Goal: Task Accomplishment & Management: Manage account settings

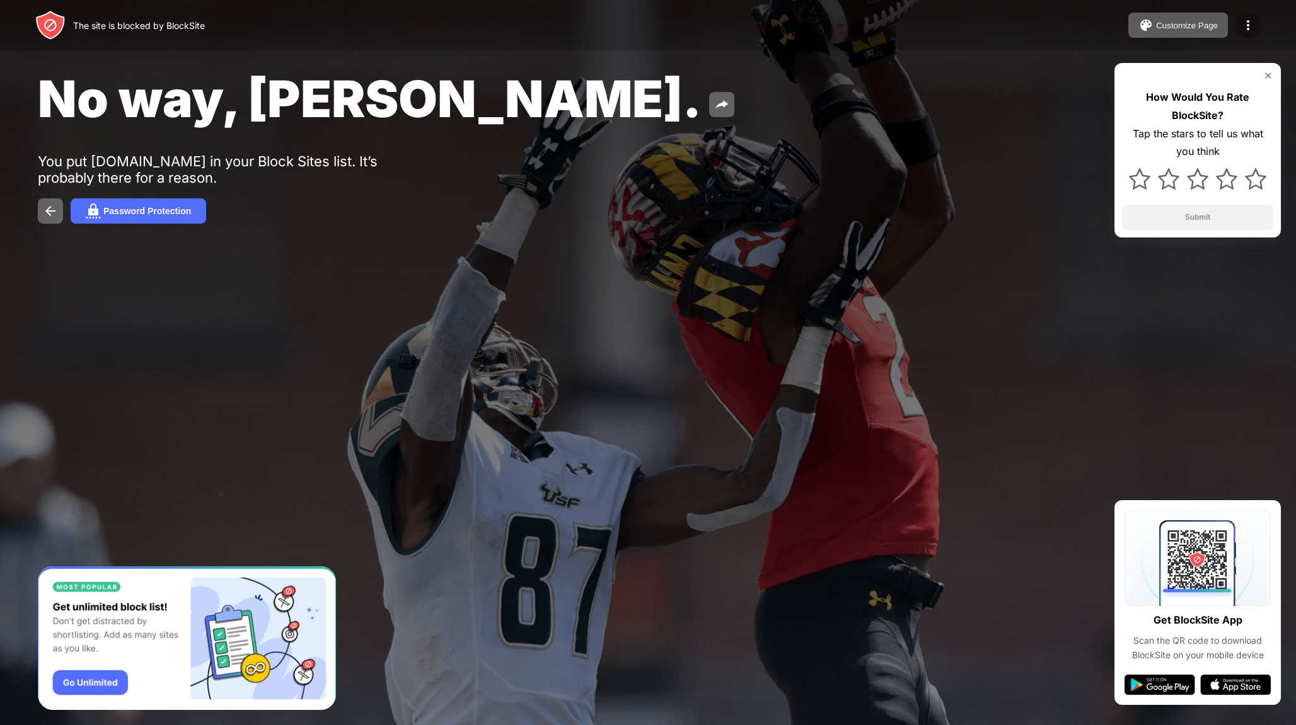
click at [1245, 29] on img at bounding box center [1247, 25] width 15 height 15
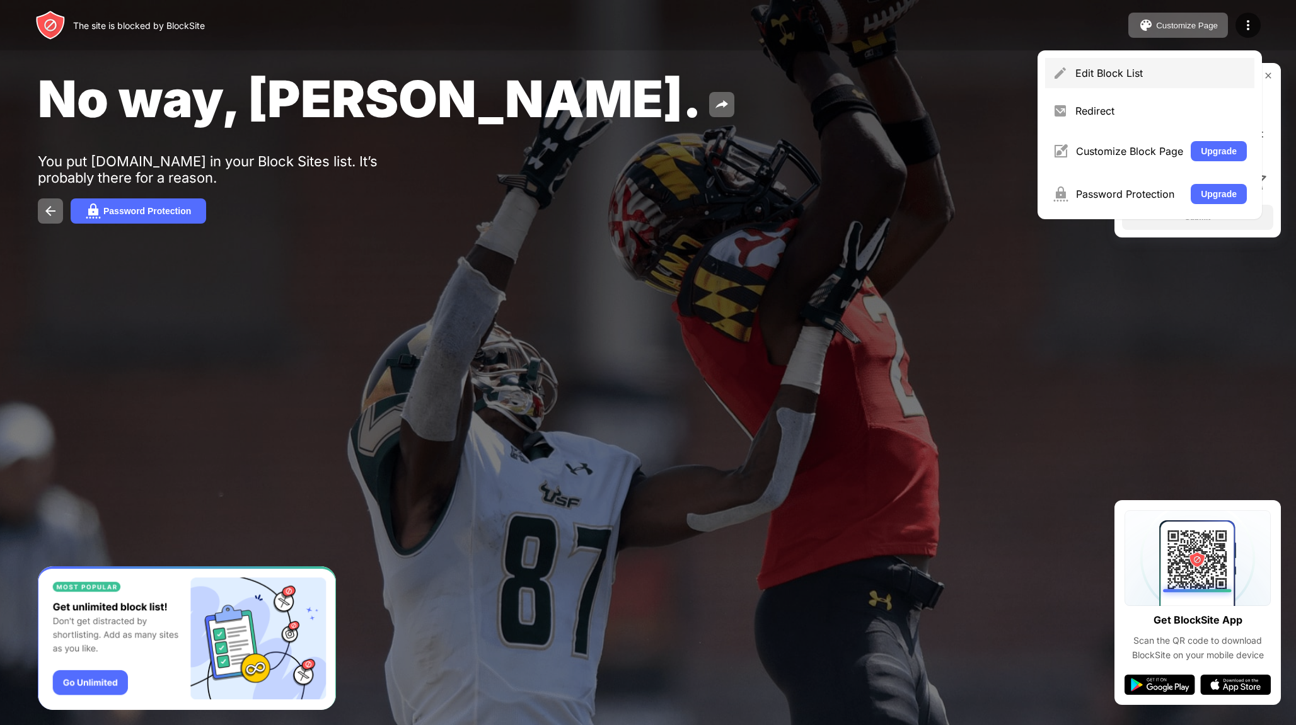
click at [1215, 73] on div "Edit Block List" at bounding box center [1160, 73] width 171 height 13
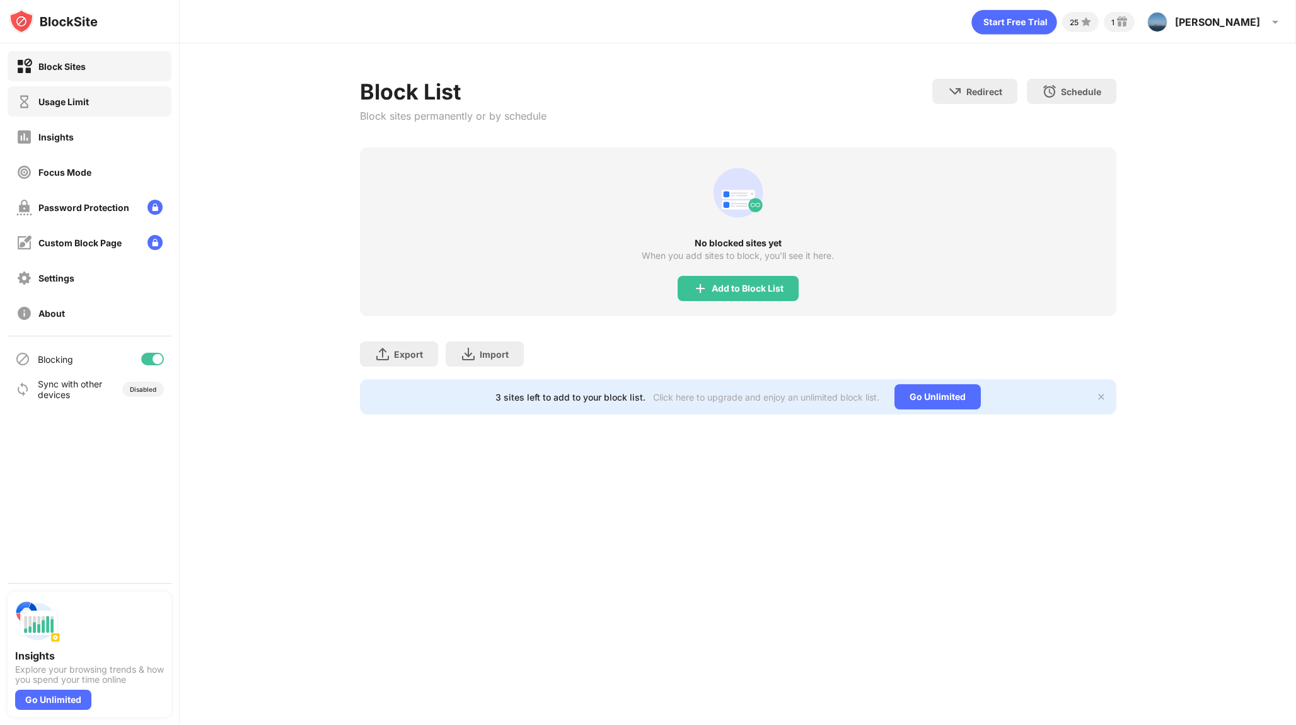
click at [110, 94] on div "Usage Limit" at bounding box center [90, 101] width 164 height 30
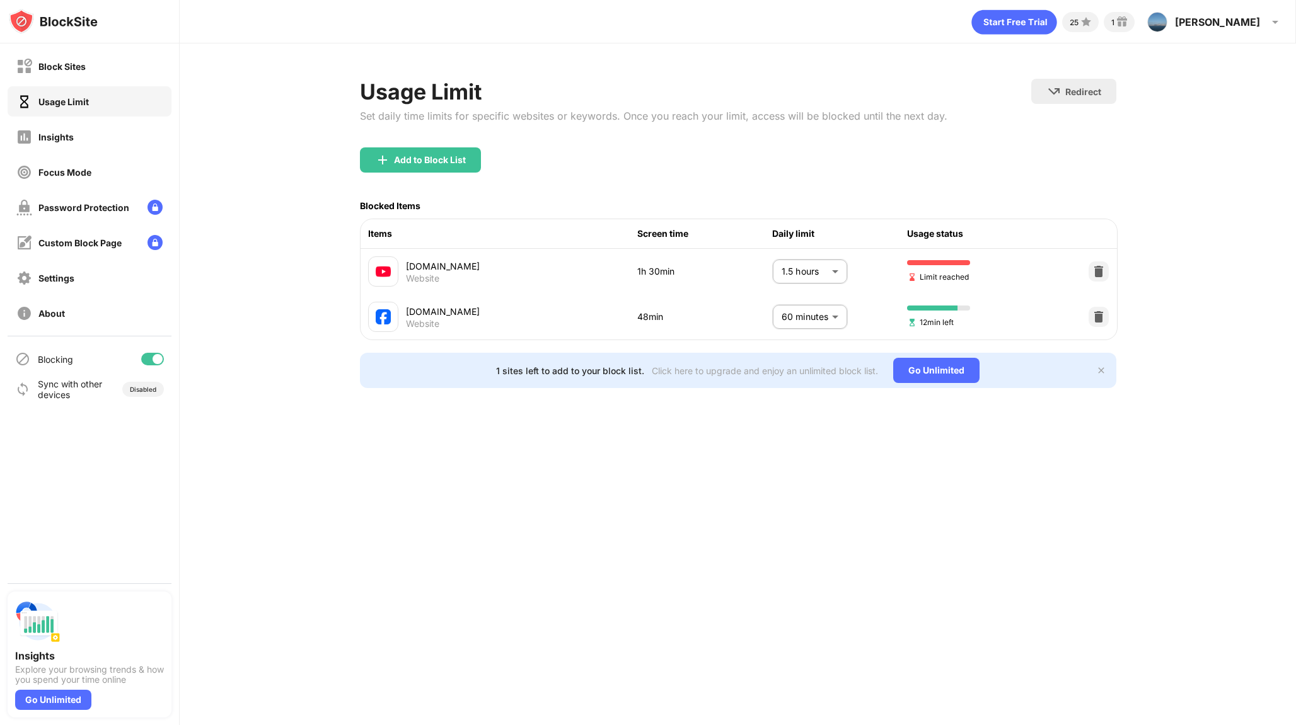
click at [829, 271] on body "Block Sites Usage Limit Insights Focus Mode Password Protection Custom Block Pa…" at bounding box center [648, 362] width 1296 height 725
click at [799, 423] on p "2.5 hours" at bounding box center [800, 429] width 64 height 14
type input "***"
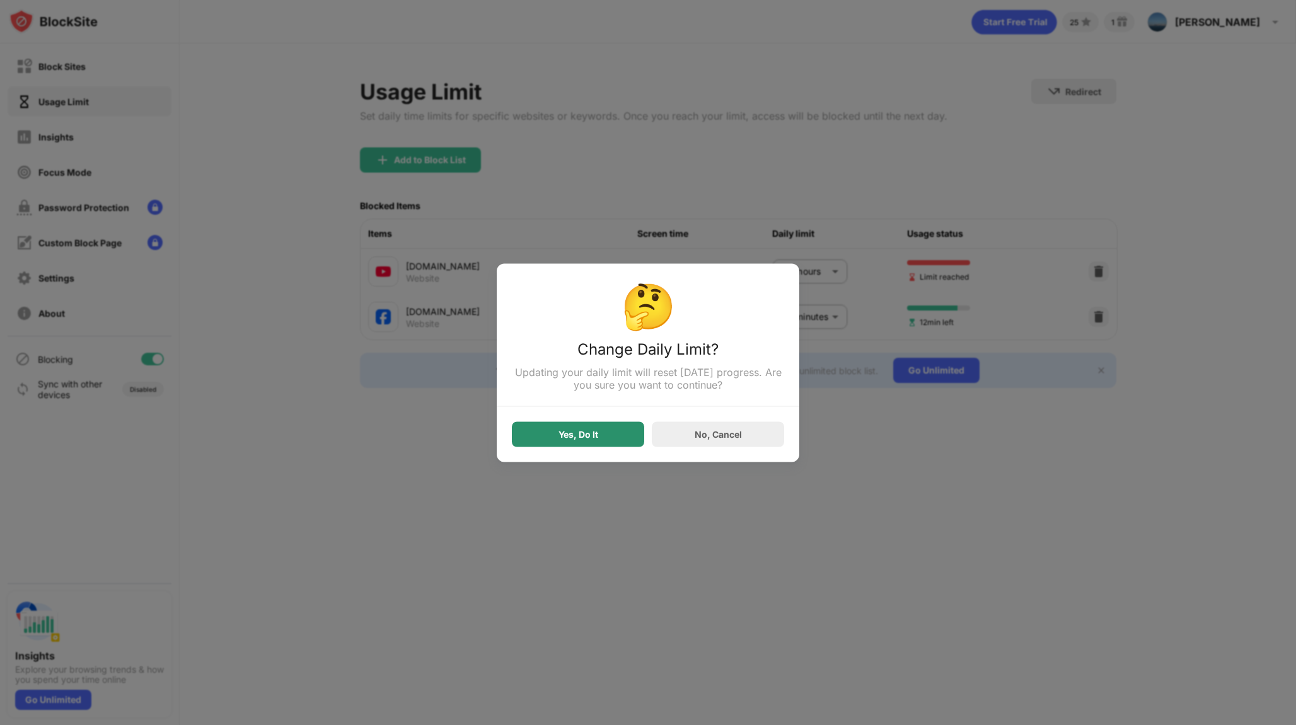
click at [631, 438] on div "Yes, Do It" at bounding box center [578, 434] width 132 height 25
